Goal: Task Accomplishment & Management: Use online tool/utility

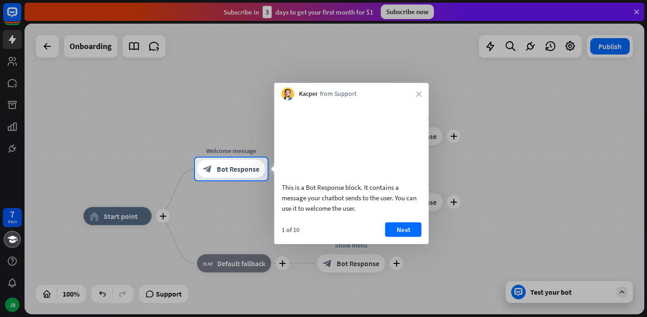
click at [420, 97] on div "Kacper from Support close" at bounding box center [352, 91] width 155 height 17
click at [420, 89] on div "Kacper from Support close" at bounding box center [352, 91] width 155 height 17
click at [420, 93] on icon "close" at bounding box center [418, 93] width 5 height 5
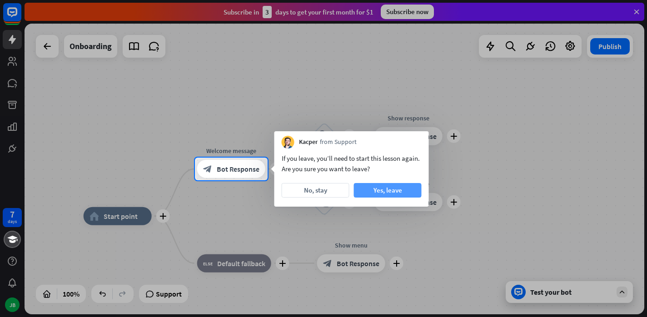
click at [398, 193] on button "Yes, leave" at bounding box center [388, 190] width 68 height 15
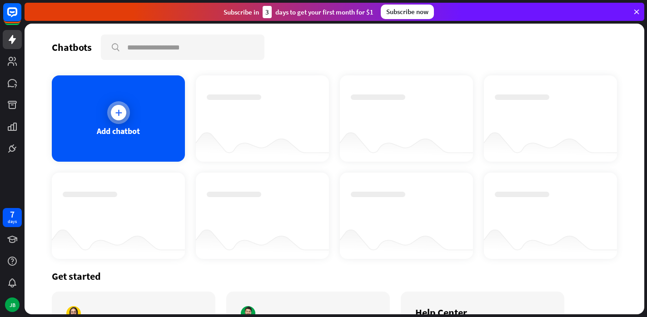
click at [118, 121] on div at bounding box center [118, 112] width 23 height 23
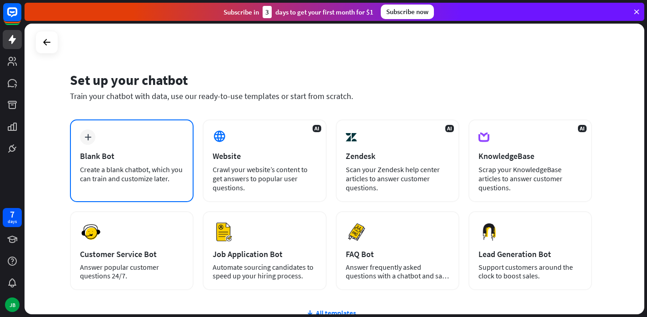
click at [140, 156] on div "Blank Bot" at bounding box center [132, 156] width 104 height 10
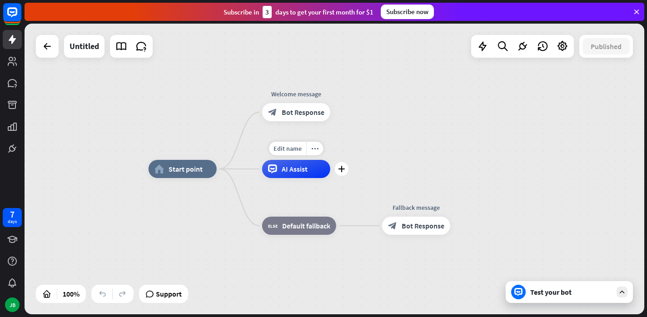
click at [307, 173] on span "AI Assist" at bounding box center [295, 169] width 26 height 9
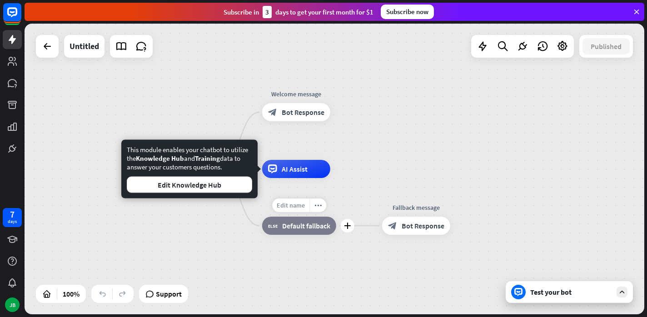
click at [308, 199] on div "Edit name" at bounding box center [290, 206] width 37 height 14
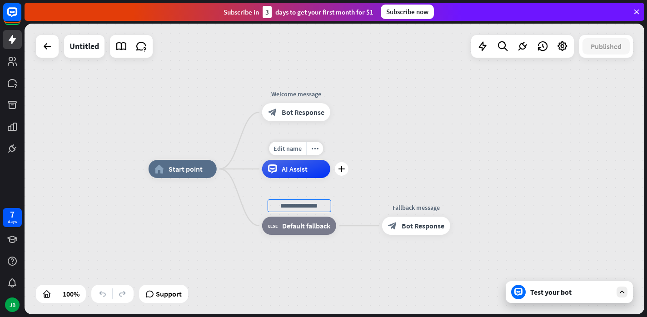
click at [300, 169] on span "AI Assist" at bounding box center [295, 169] width 26 height 9
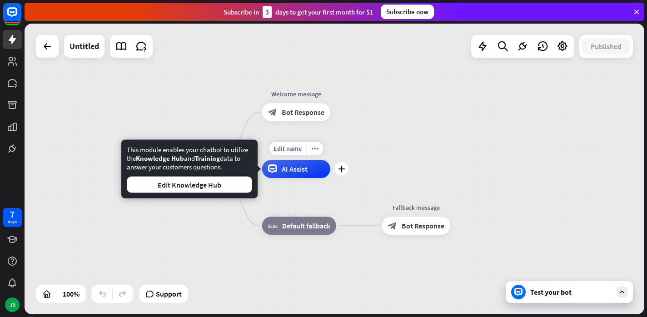
click at [300, 169] on span "AI Assist" at bounding box center [295, 169] width 26 height 9
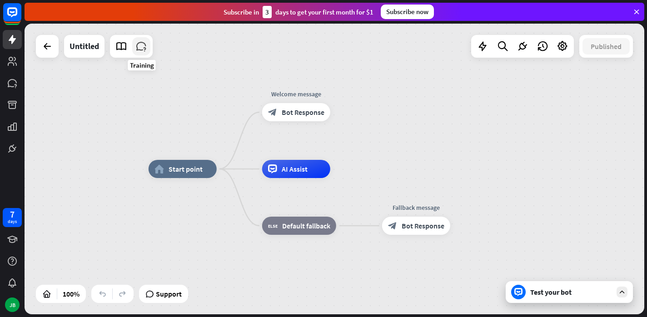
click at [140, 45] on icon at bounding box center [141, 46] width 12 height 12
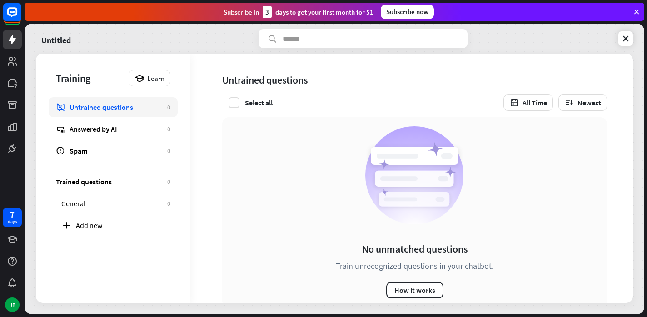
click at [338, 192] on div "No unmatched questions Train unrecognized questions in your chatbot. How it wor…" at bounding box center [414, 212] width 385 height 190
click at [416, 292] on button "How it works" at bounding box center [414, 290] width 57 height 16
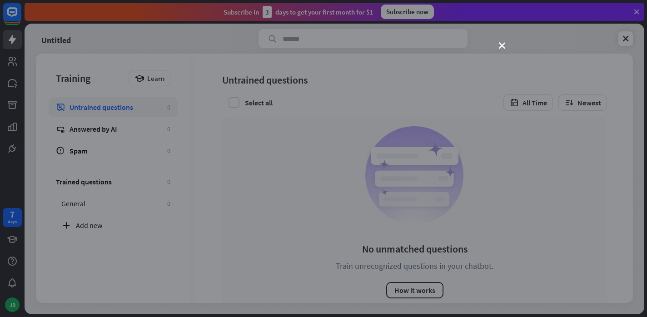
click at [499, 48] on div "close" at bounding box center [323, 158] width 647 height 317
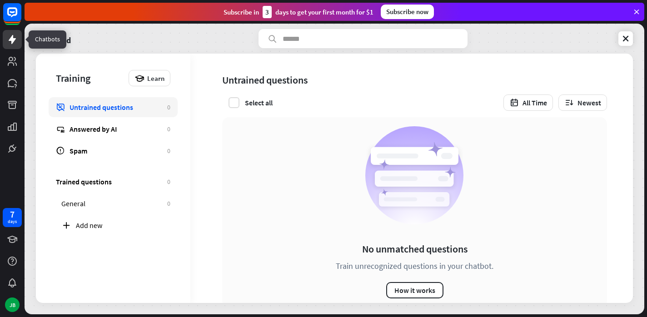
click at [9, 41] on icon at bounding box center [12, 39] width 11 height 11
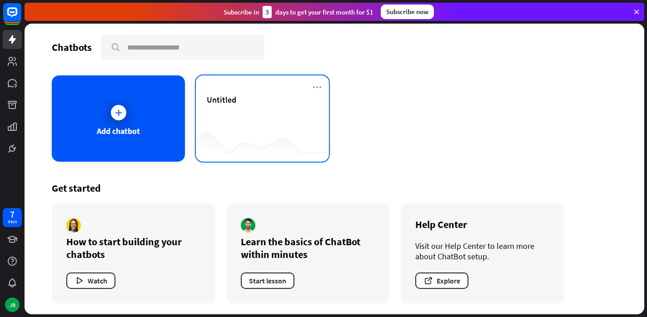
click at [221, 109] on div "Untitled" at bounding box center [262, 111] width 111 height 32
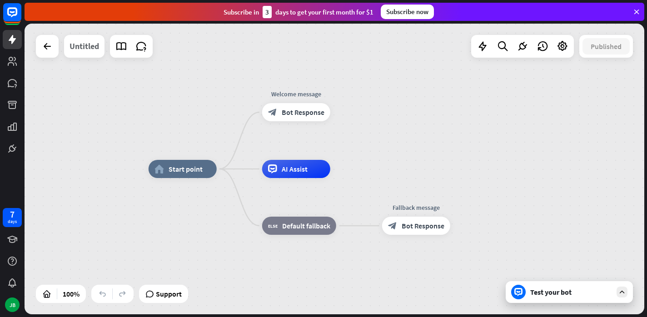
click at [91, 52] on div "Untitled" at bounding box center [85, 46] width 30 height 23
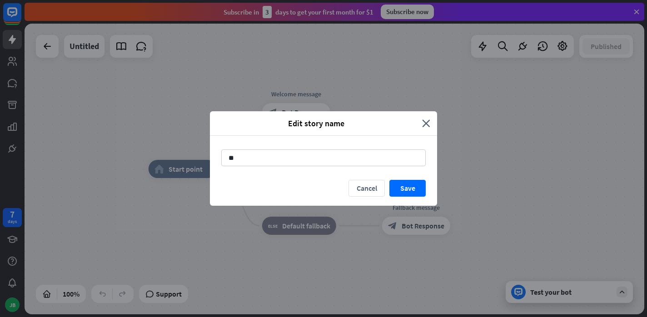
type input "*"
type input "****"
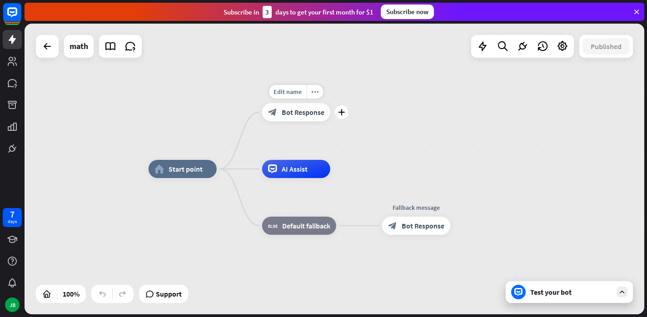
click at [301, 115] on span "Bot Response" at bounding box center [303, 112] width 43 height 9
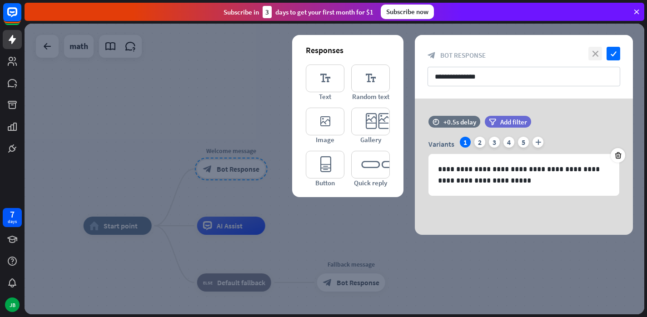
click at [602, 54] on icon "close" at bounding box center [596, 54] width 14 height 14
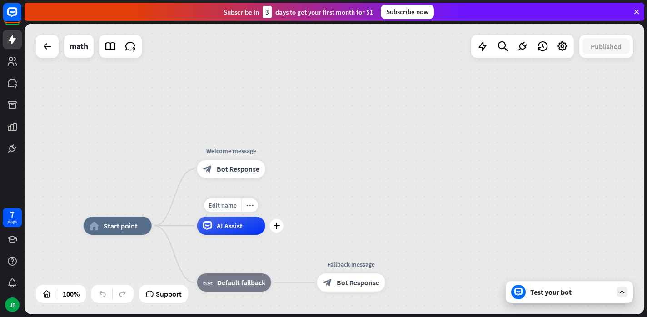
click at [230, 227] on span "AI Assist" at bounding box center [230, 225] width 26 height 9
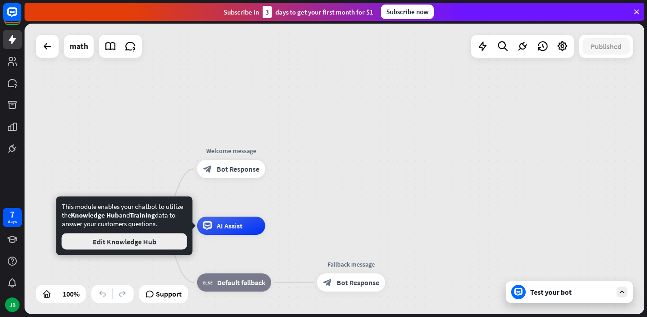
click at [169, 239] on button "Edit Knowledge Hub" at bounding box center [124, 242] width 125 height 16
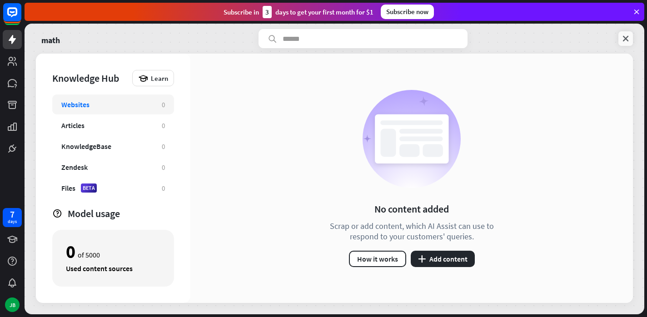
click at [623, 44] on link at bounding box center [626, 38] width 15 height 15
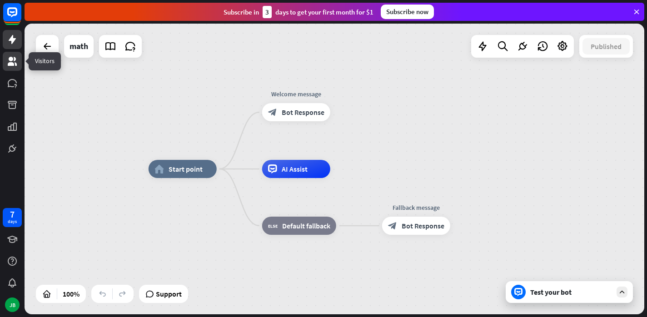
click at [13, 58] on icon at bounding box center [12, 61] width 11 height 11
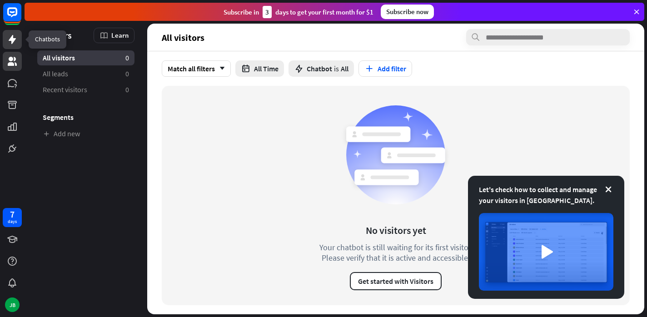
click at [10, 45] on link at bounding box center [12, 39] width 19 height 19
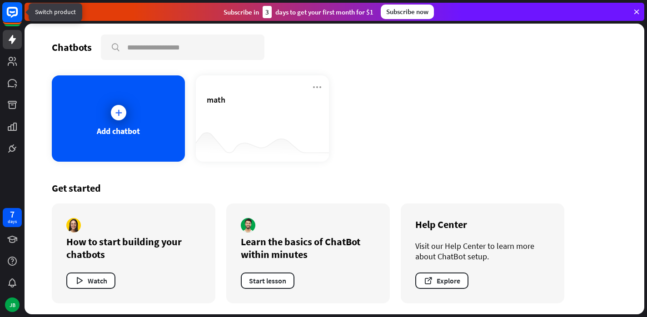
click at [17, 10] on icon at bounding box center [12, 12] width 11 height 11
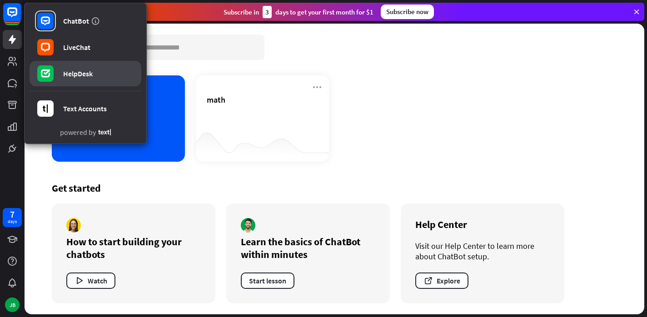
click at [70, 78] on link "HelpDesk" at bounding box center [86, 73] width 112 height 25
